Goal: Transaction & Acquisition: Book appointment/travel/reservation

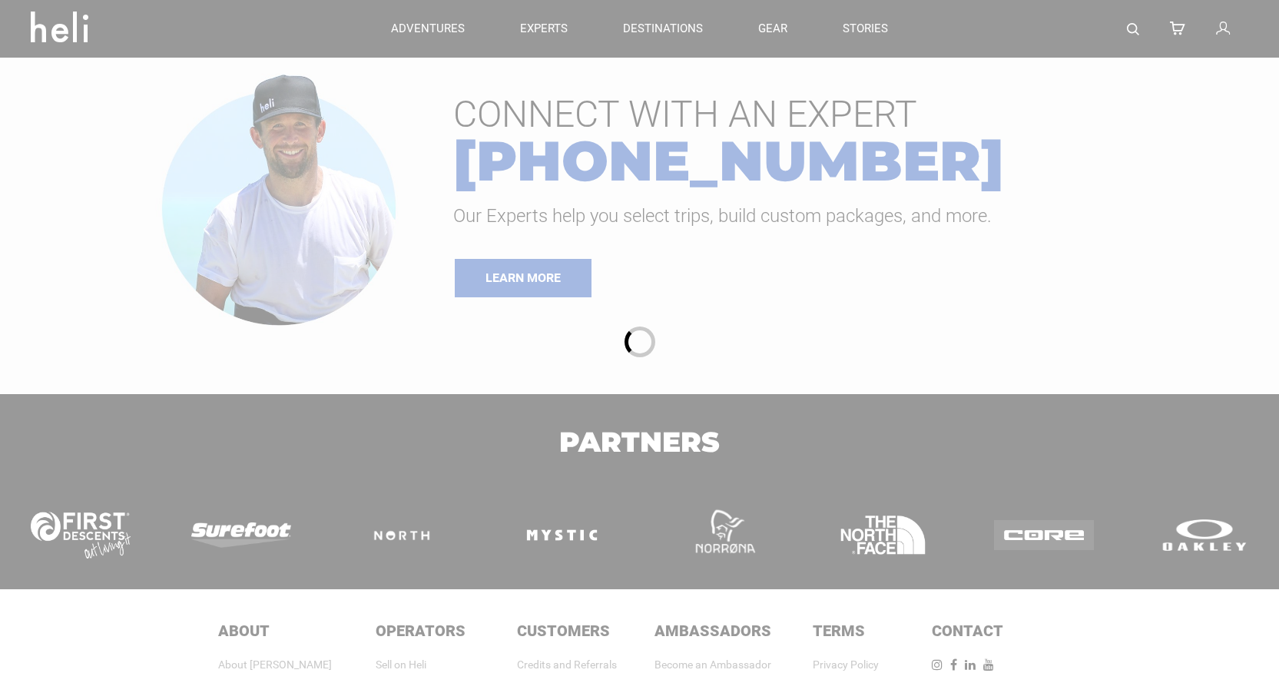
type input "Heli Skiing"
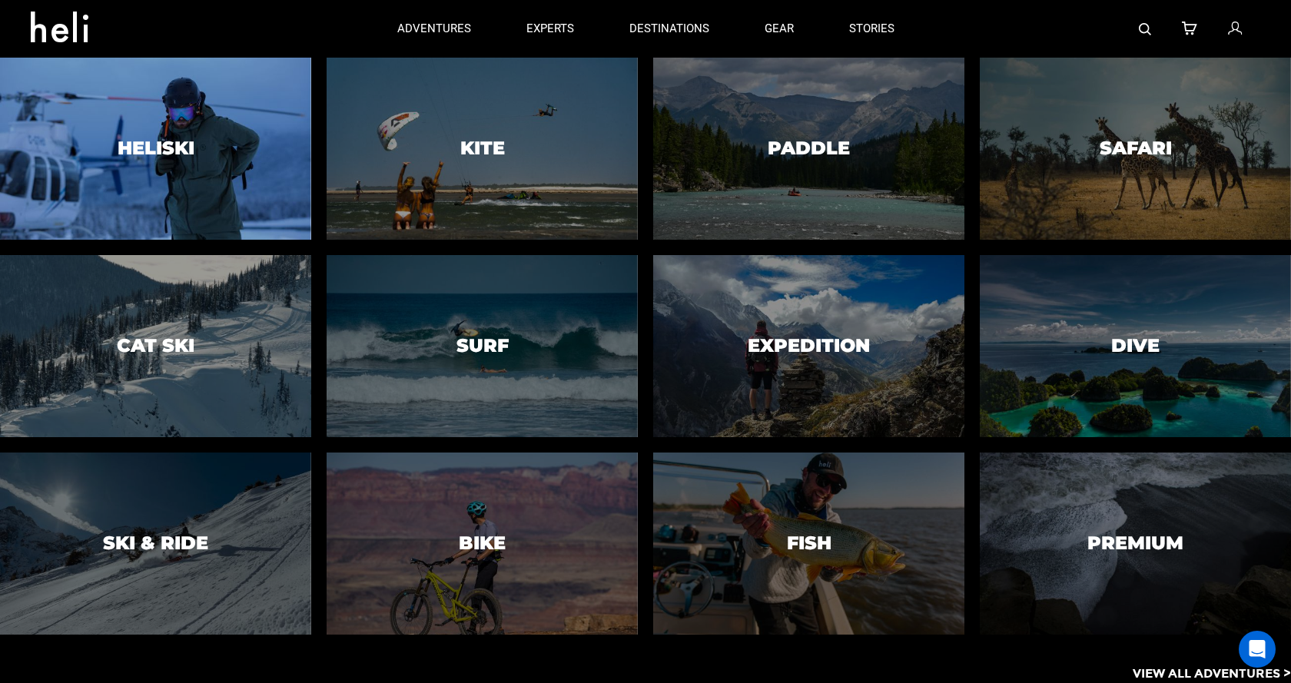
click at [216, 154] on div at bounding box center [155, 149] width 317 height 186
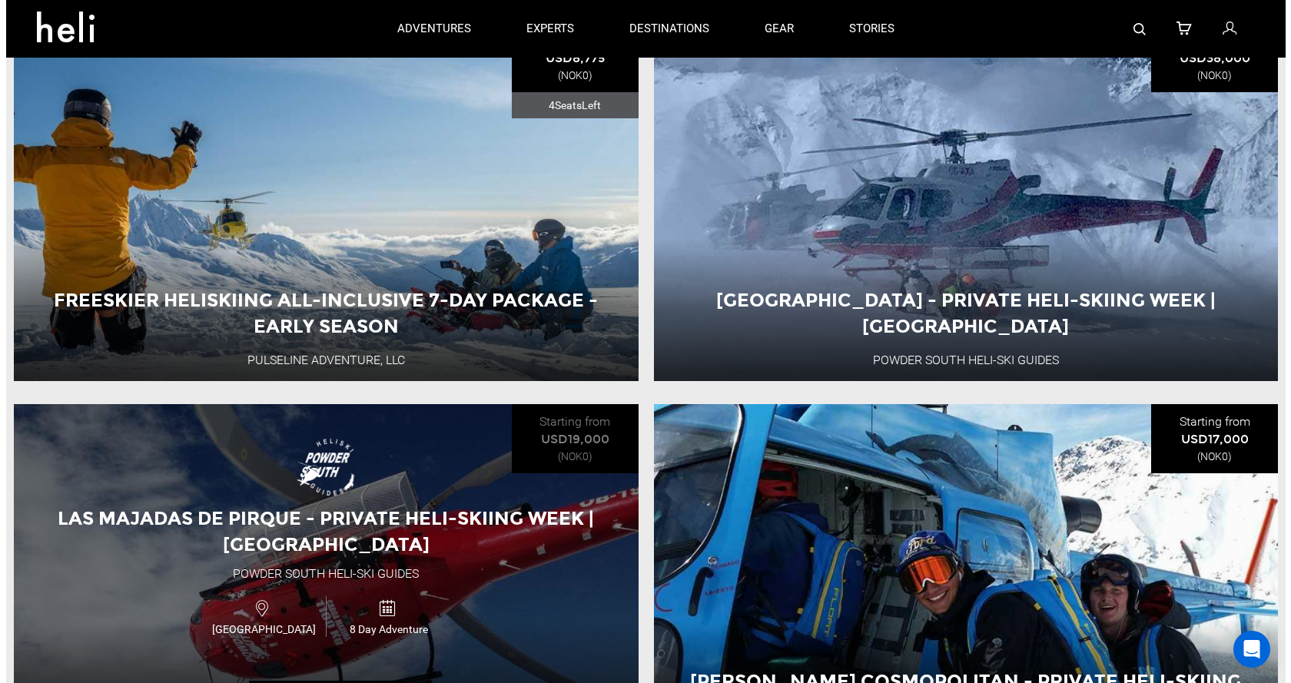
scroll to position [999, 0]
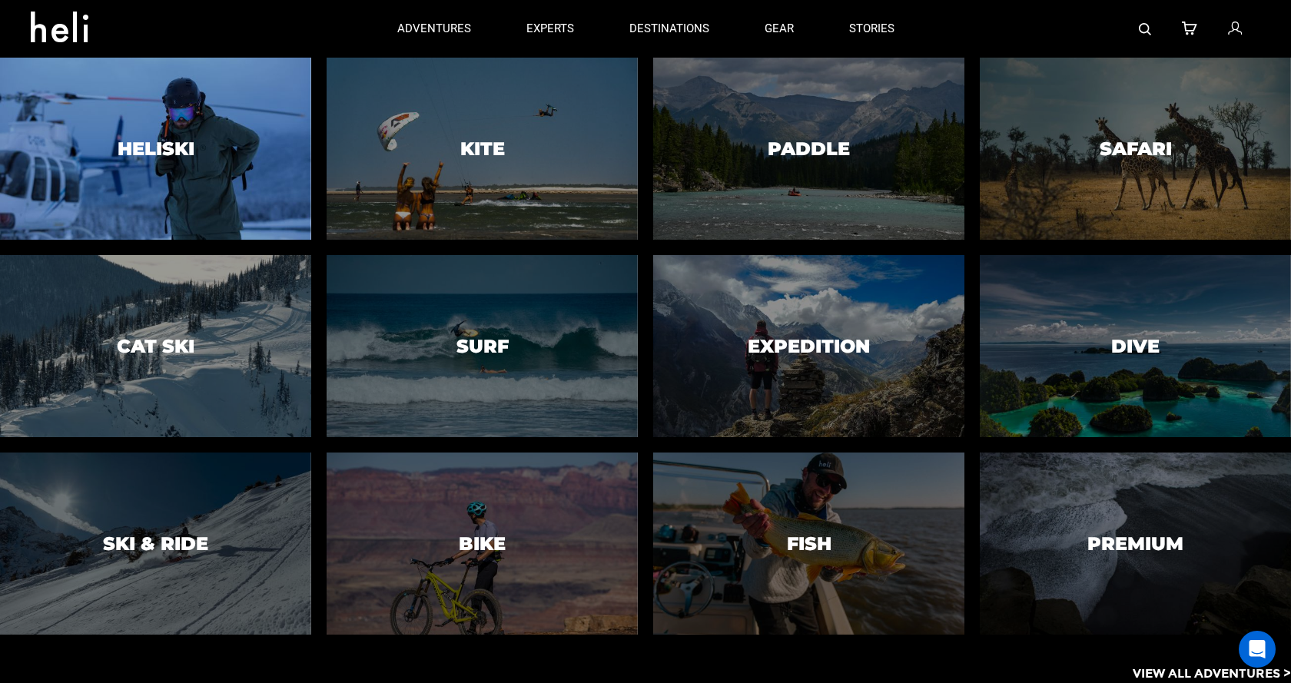
click at [103, 157] on div at bounding box center [155, 149] width 317 height 186
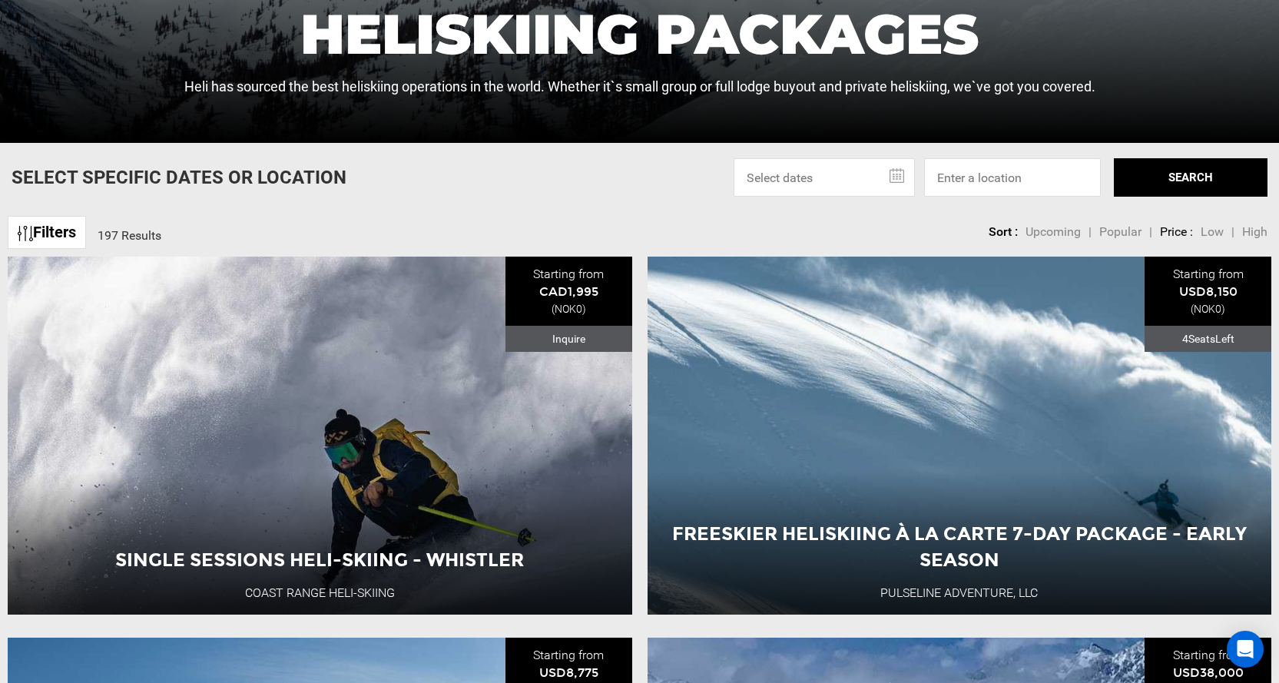
scroll to position [538, 0]
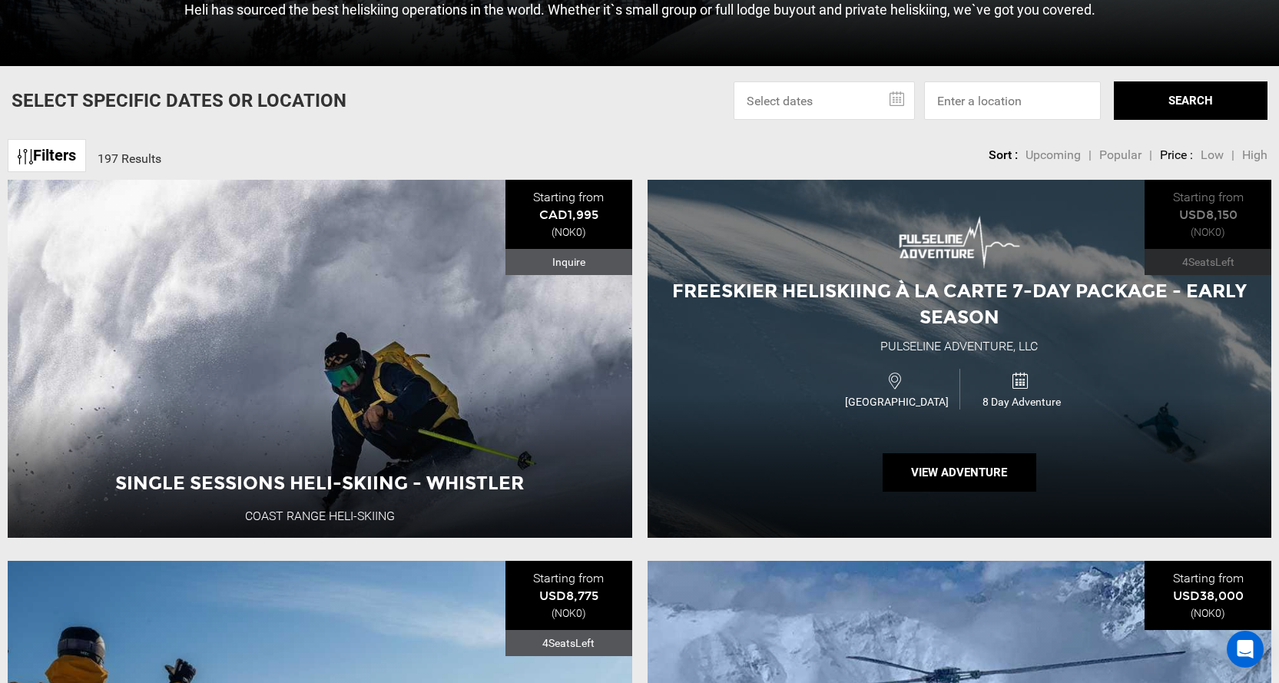
click at [814, 364] on div "Freeskier Heliskiing À La Carte 7-Day Package - Early Season Pulseline Adventur…" at bounding box center [960, 359] width 625 height 358
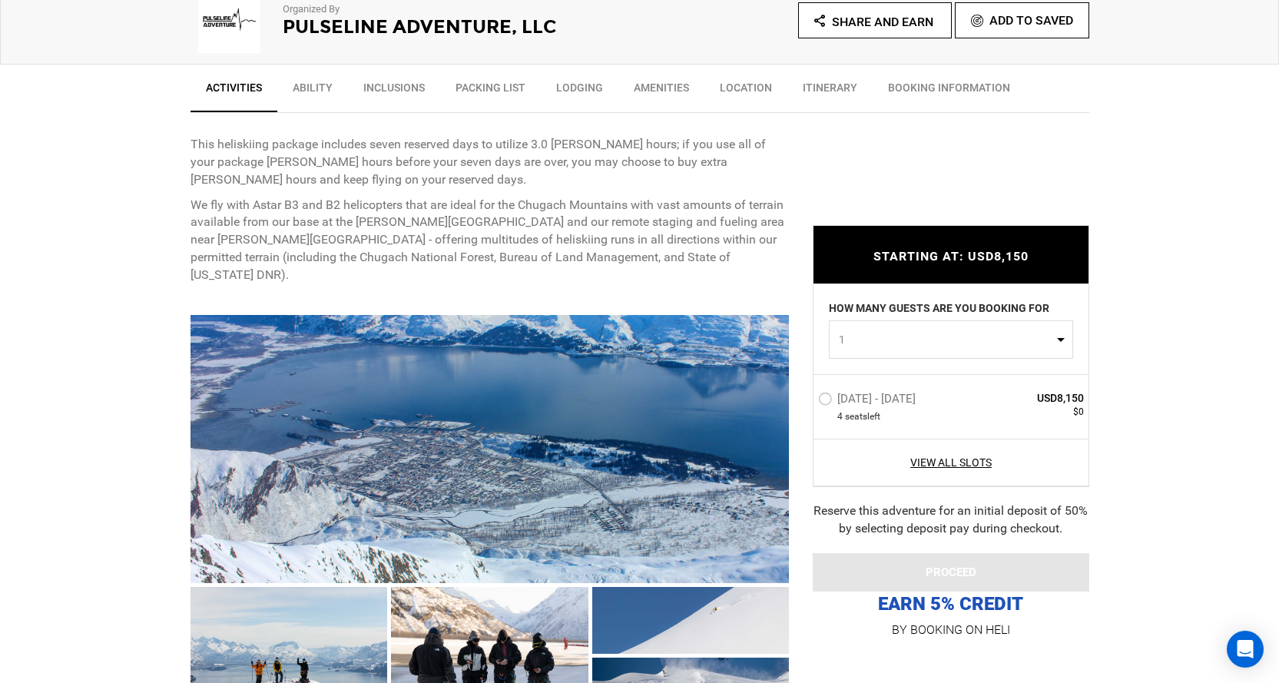
scroll to position [615, 0]
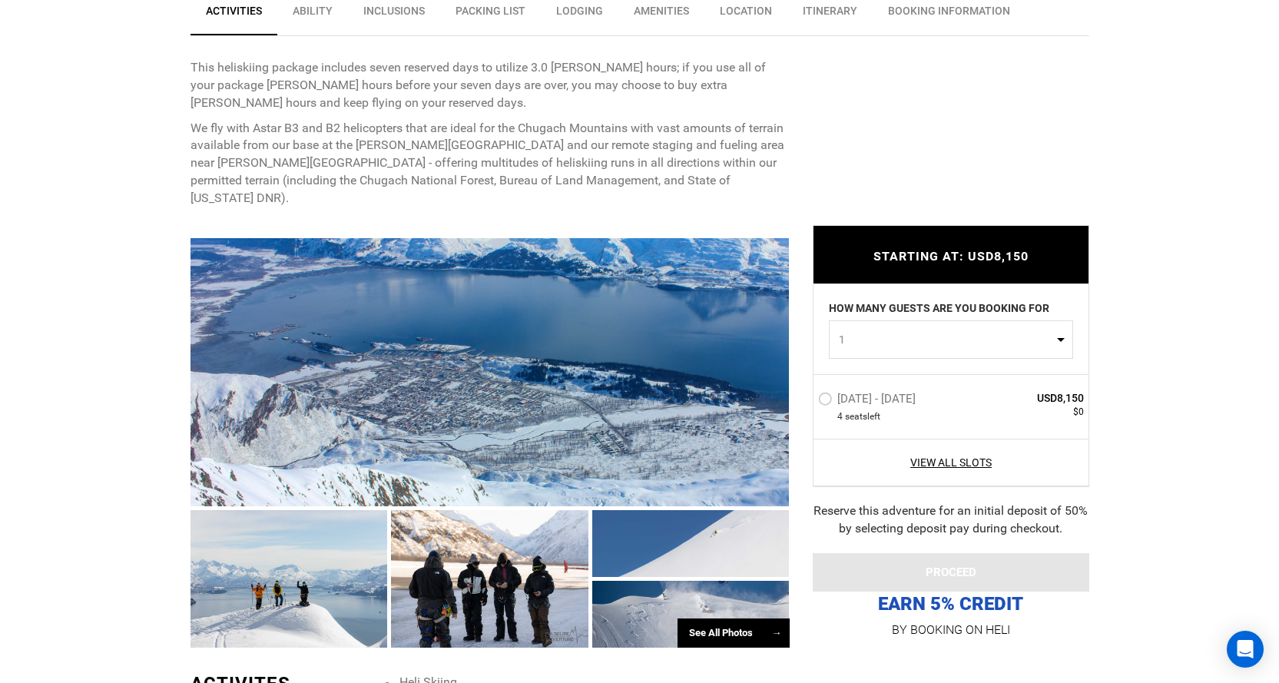
click at [898, 350] on button "1" at bounding box center [951, 339] width 244 height 38
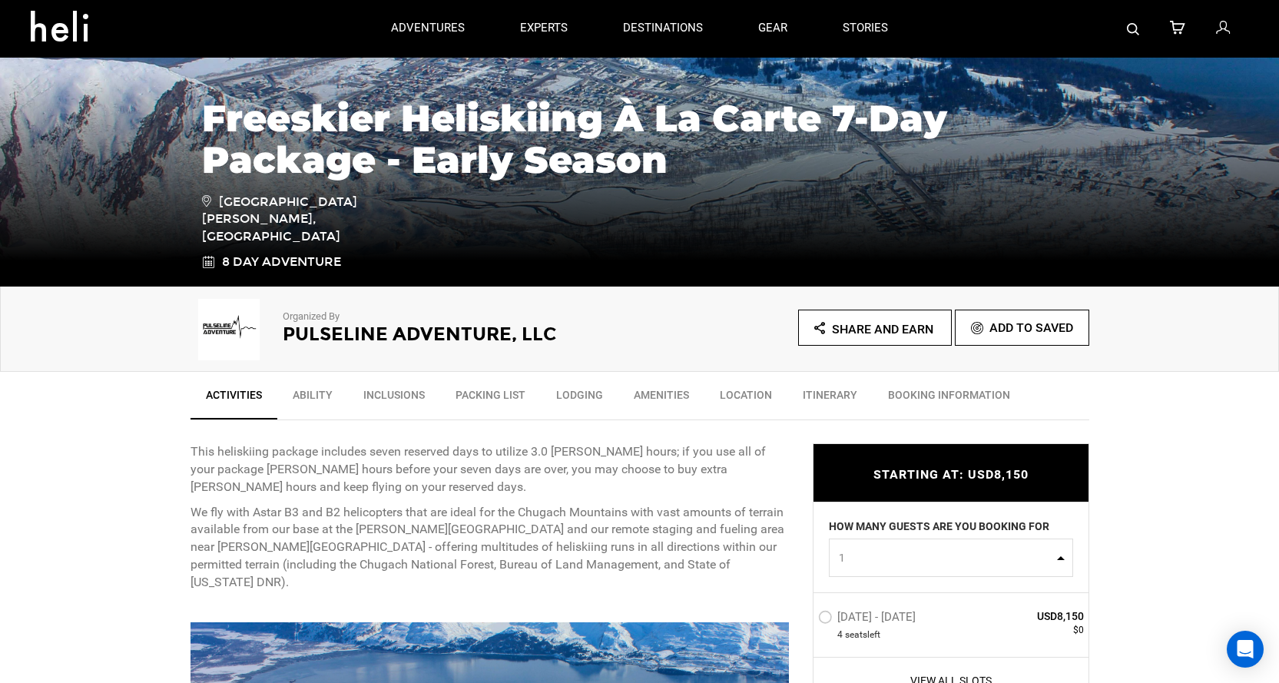
scroll to position [154, 0]
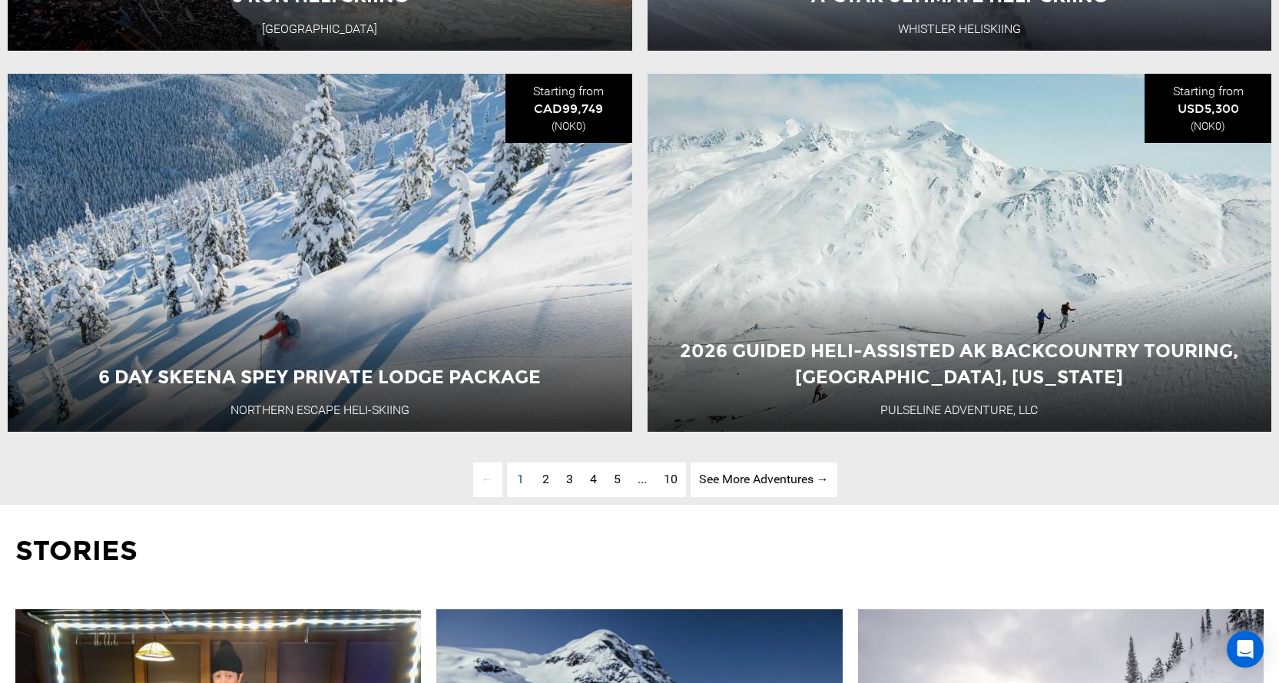
scroll to position [4533, 0]
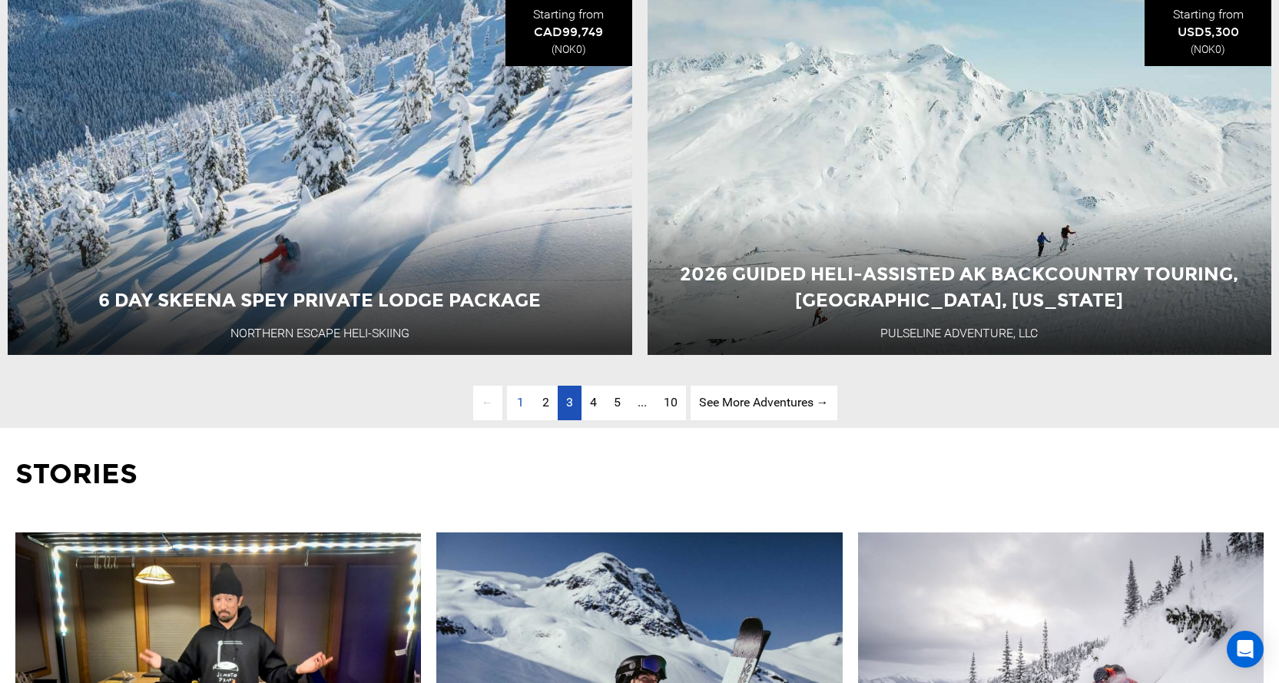
click at [566, 420] on link "page 3" at bounding box center [570, 403] width 24 height 35
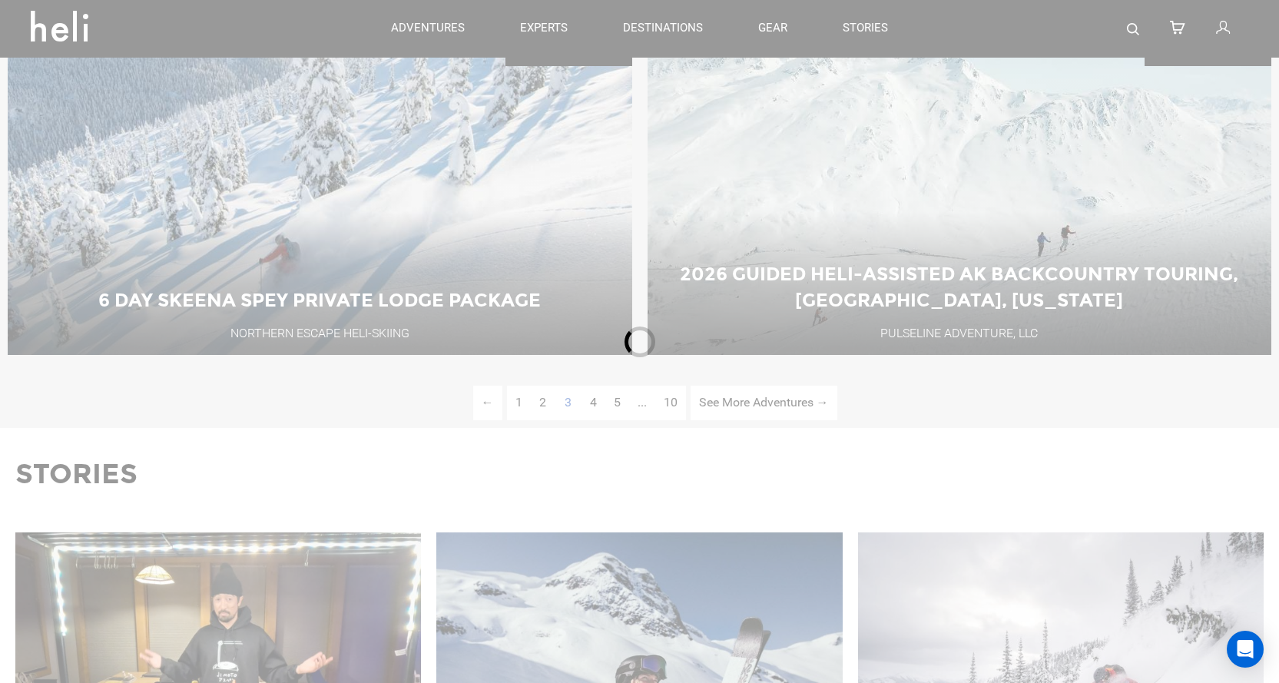
scroll to position [645, 0]
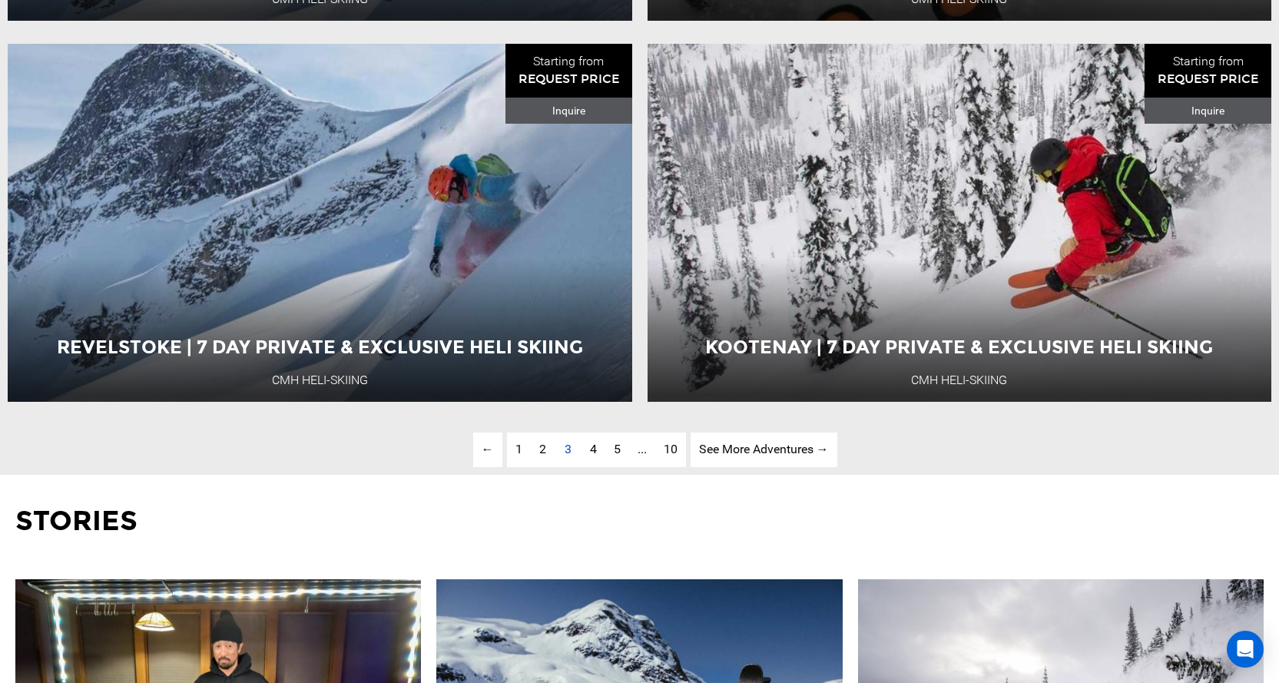
scroll to position [4640, 0]
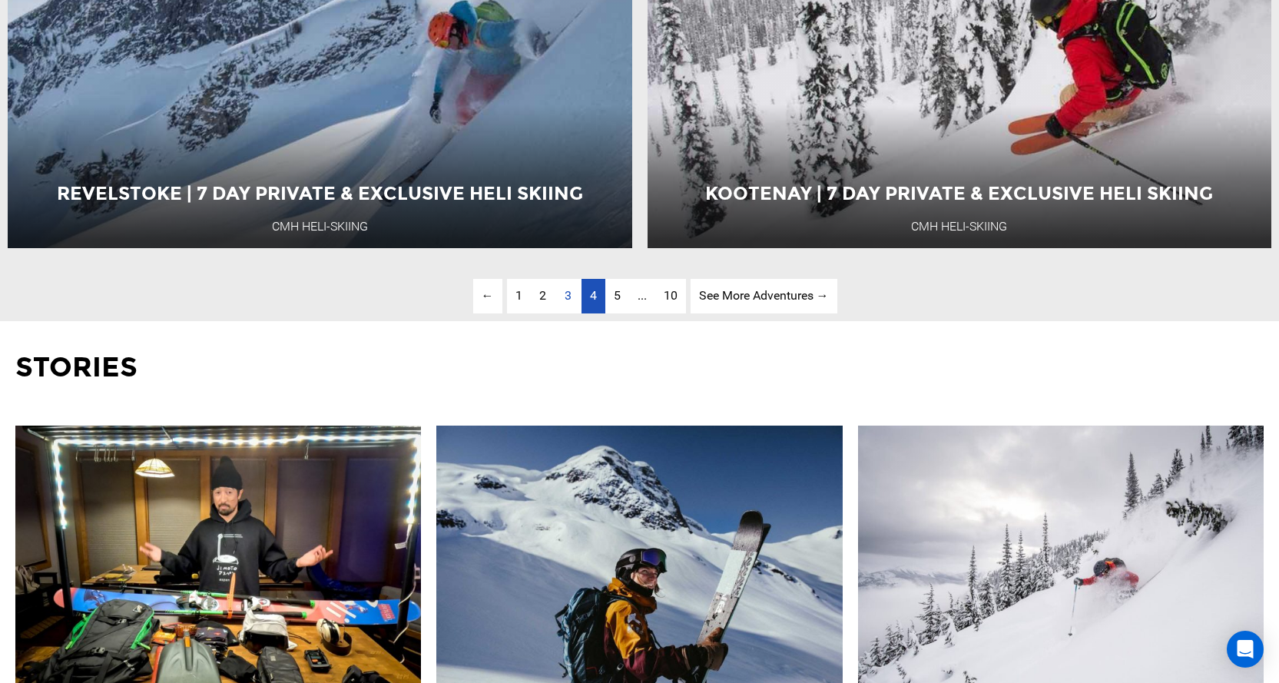
click at [590, 303] on span "4" at bounding box center [593, 295] width 7 height 15
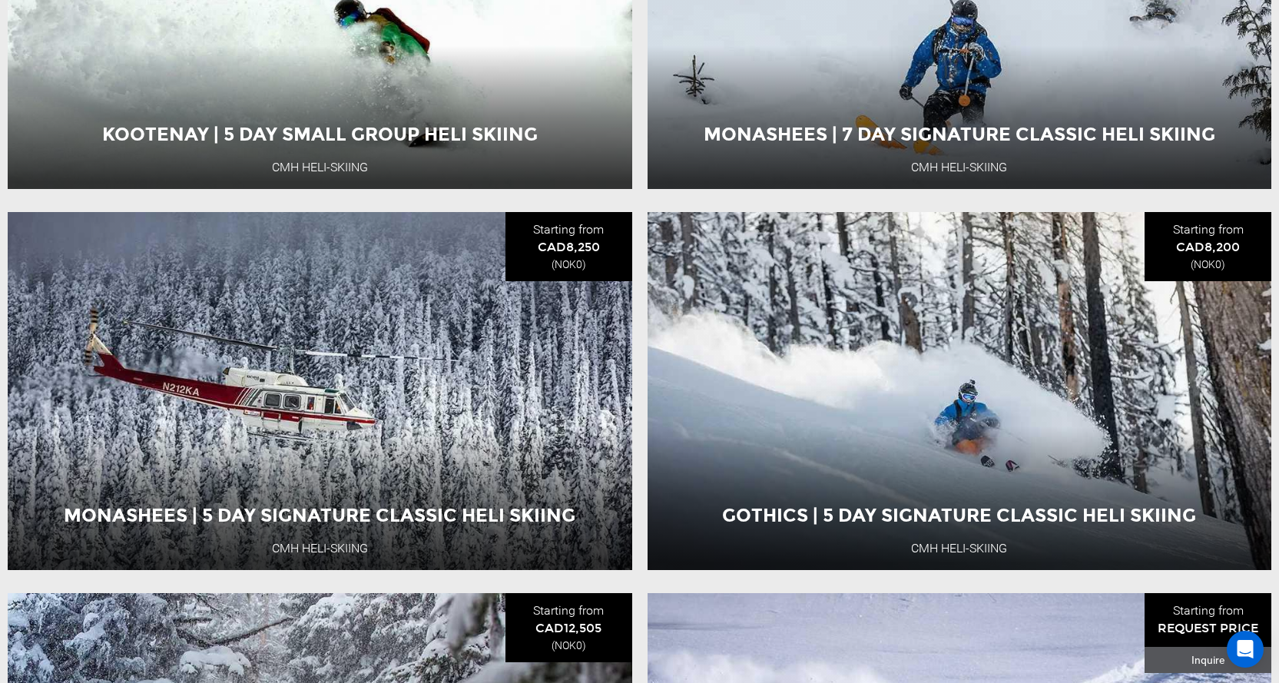
scroll to position [2719, 0]
